Goal: Find specific page/section: Find specific page/section

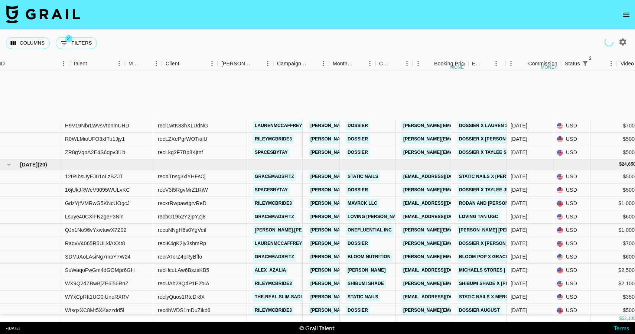
click at [627, 16] on icon "open drawer" at bounding box center [625, 15] width 7 height 4
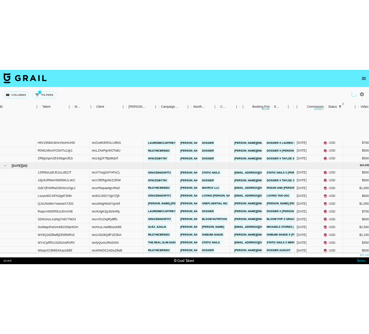
scroll to position [81, 178]
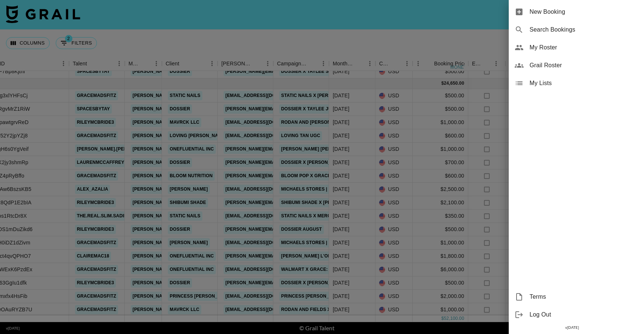
click at [563, 50] on span "My Roster" at bounding box center [578, 47] width 99 height 9
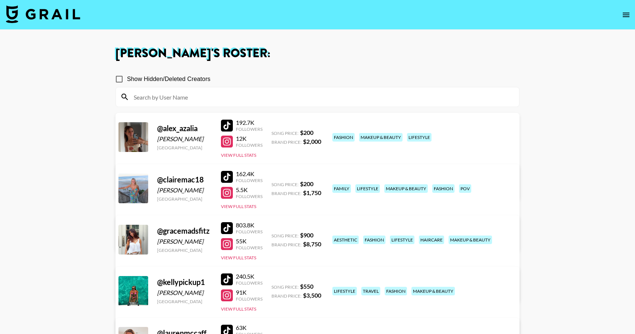
click at [229, 180] on div at bounding box center [227, 177] width 12 height 12
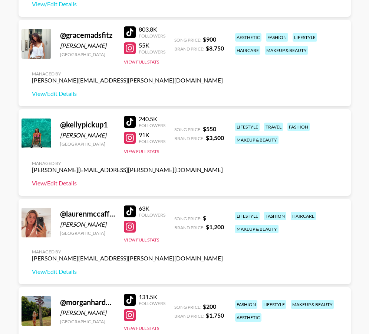
scroll to position [276, 0]
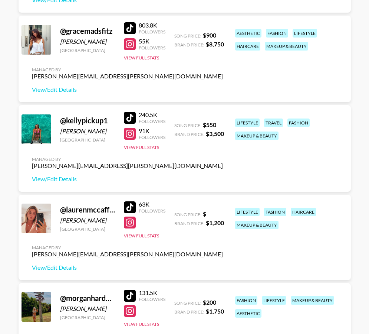
click at [124, 114] on div at bounding box center [130, 118] width 12 height 12
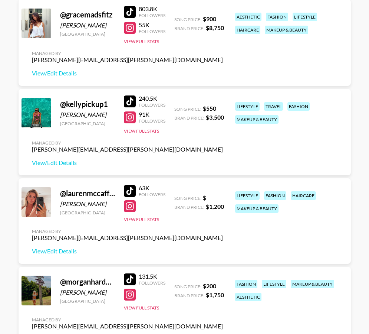
click at [129, 188] on div at bounding box center [130, 191] width 12 height 12
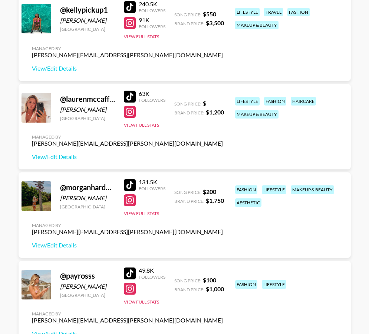
scroll to position [442, 0]
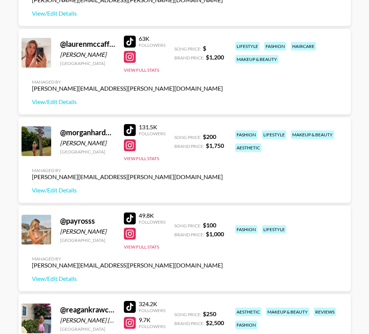
click at [130, 131] on div at bounding box center [130, 130] width 12 height 12
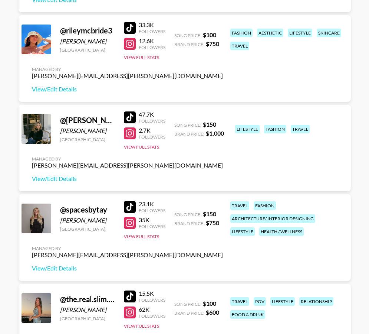
scroll to position [810, 0]
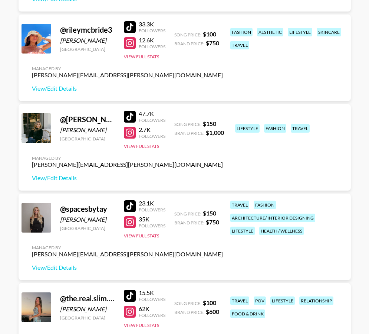
click at [127, 222] on div at bounding box center [130, 222] width 12 height 12
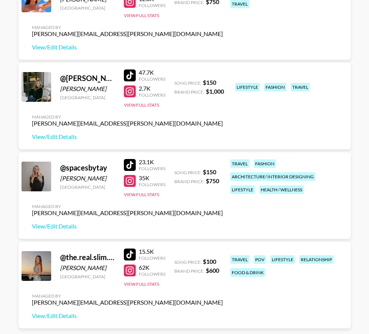
scroll to position [856, 0]
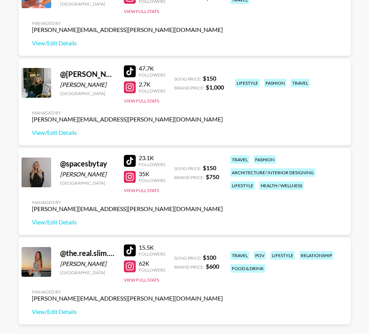
click at [132, 74] on div at bounding box center [130, 71] width 12 height 12
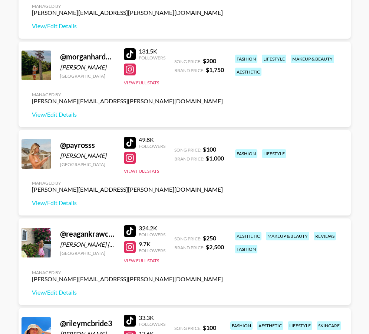
scroll to position [512, 0]
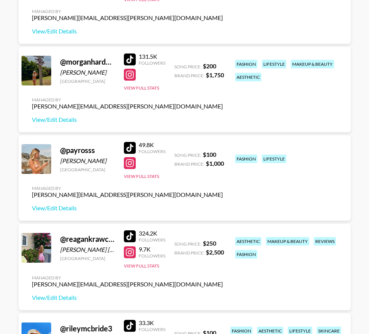
click at [130, 149] on div at bounding box center [130, 148] width 12 height 12
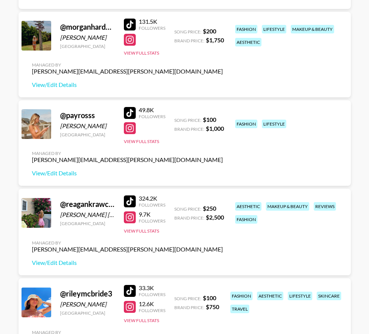
scroll to position [556, 0]
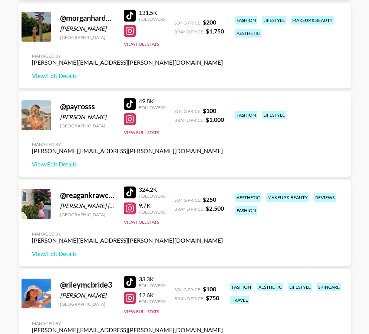
click at [137, 193] on link at bounding box center [131, 192] width 15 height 12
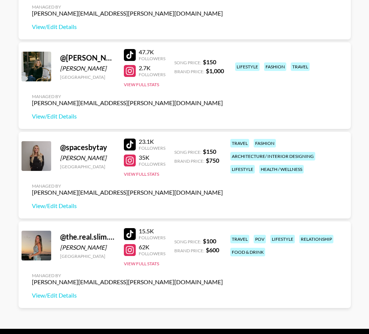
scroll to position [879, 0]
